Goal: Task Accomplishment & Management: Use online tool/utility

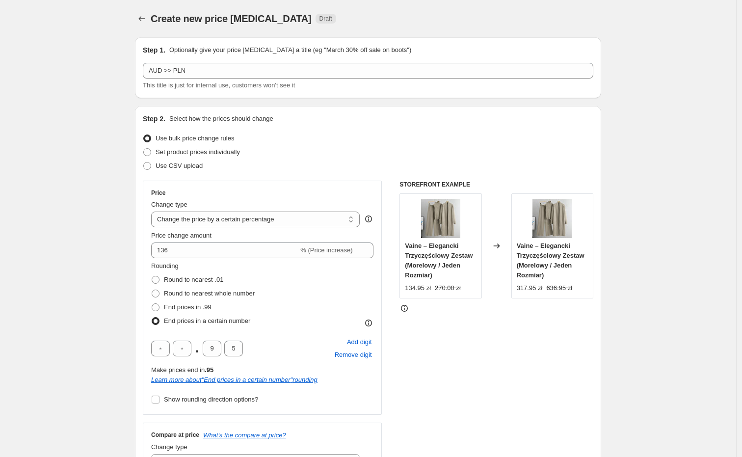
select select "percentage"
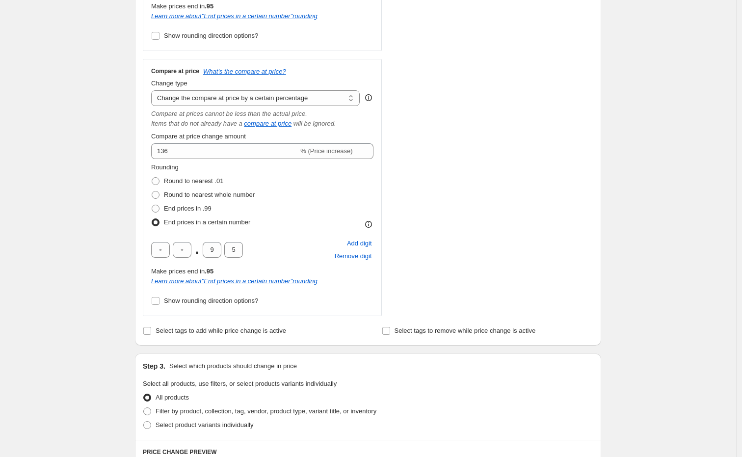
click at [94, 102] on div "Create new price [MEDICAL_DATA]. This page is ready Create new price [MEDICAL_D…" at bounding box center [368, 263] width 736 height 1255
click at [89, 124] on div "Create new price [MEDICAL_DATA]. This page is ready Create new price [MEDICAL_D…" at bounding box center [368, 263] width 736 height 1255
drag, startPoint x: 87, startPoint y: 167, endPoint x: 92, endPoint y: 162, distance: 6.9
click at [87, 168] on div "Create new price [MEDICAL_DATA]. This page is ready Create new price [MEDICAL_D…" at bounding box center [368, 263] width 736 height 1255
click at [655, 75] on div "Create new price [MEDICAL_DATA]. This page is ready Create new price [MEDICAL_D…" at bounding box center [368, 263] width 736 height 1255
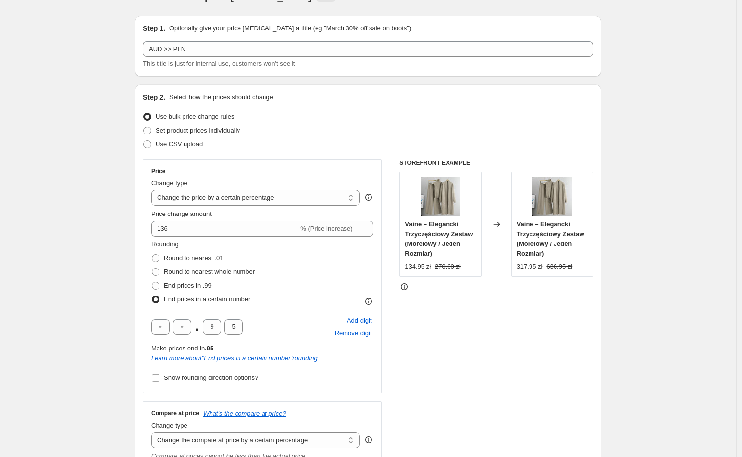
scroll to position [0, 0]
